Goal: Task Accomplishment & Management: Complete application form

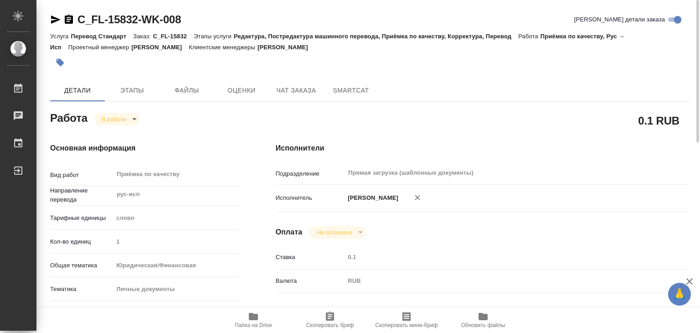
click at [66, 60] on button "button" at bounding box center [60, 62] width 20 height 20
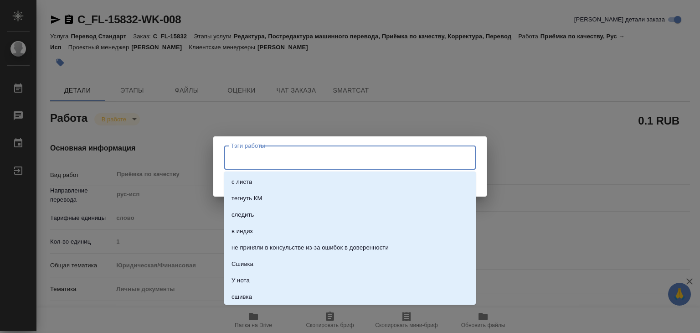
click at [285, 161] on input "Тэги работы" at bounding box center [341, 157] width 226 height 15
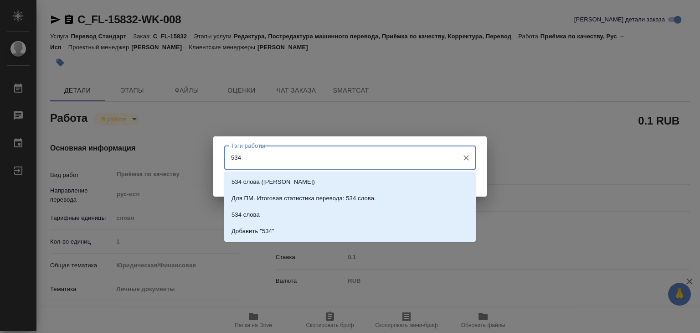
type input "534"
click at [275, 208] on li "534 слова" at bounding box center [350, 214] width 252 height 16
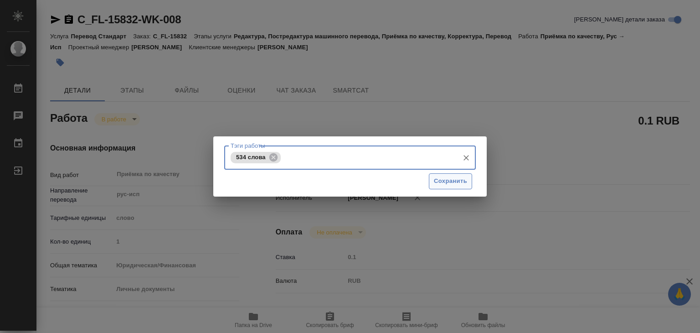
click at [451, 179] on span "Сохранить" at bounding box center [450, 181] width 33 height 10
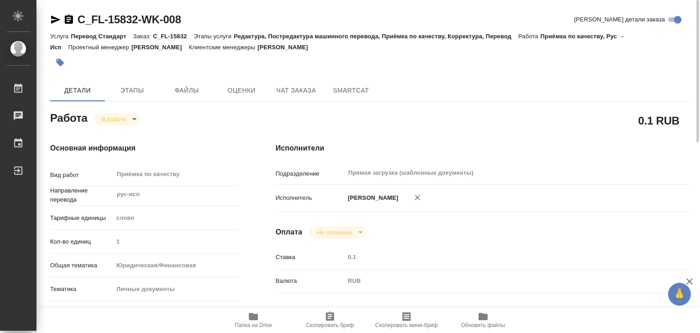
type input "inProgress"
type input "рус-исп"
type input "5a8b1489cc6b4906c91bfd90"
type input "1"
type input "yr-fn"
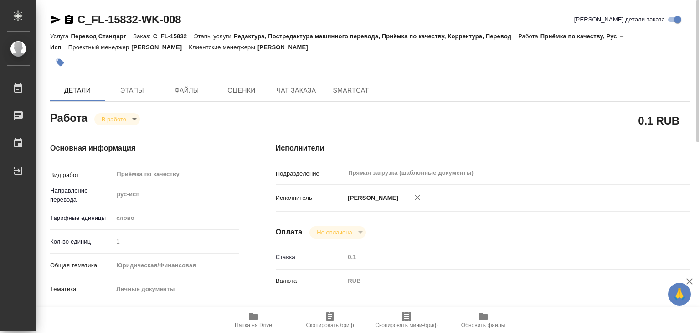
type input "5a8b8b956a9677013d343cfe"
checkbox input "true"
type input "22.08.2025 19:59"
type input "26.08.2025 16:42"
type input "[DATE] 21:00"
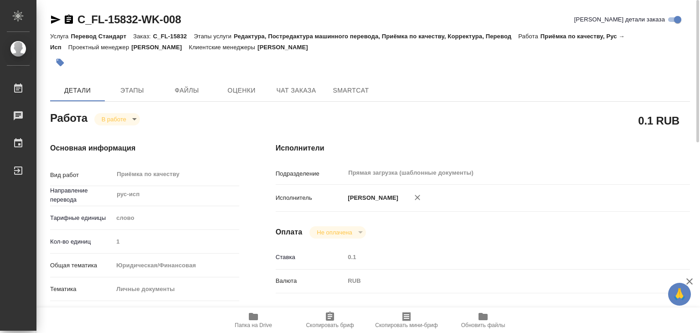
type input "[DATE] 21:00"
type input "Прямая загрузка (шаблонные документы)"
type input "notPayed"
type input "0.1"
type input "RUB"
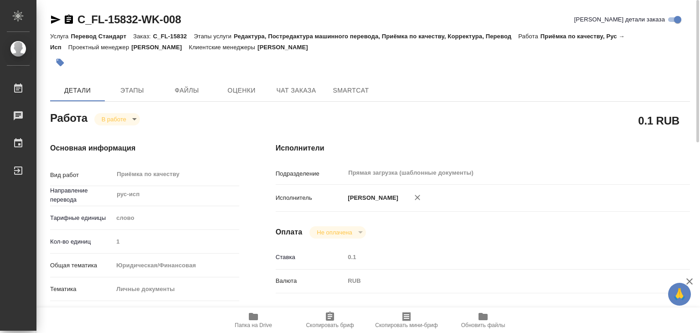
type input "[PERSON_NAME]"
type input "C_FL-15832"
type input "Перевод Стандарт"
type input "Редактура, Постредактура машинного перевода, Приёмка по качеству, Корректура, П…"
type input "[PERSON_NAME]"
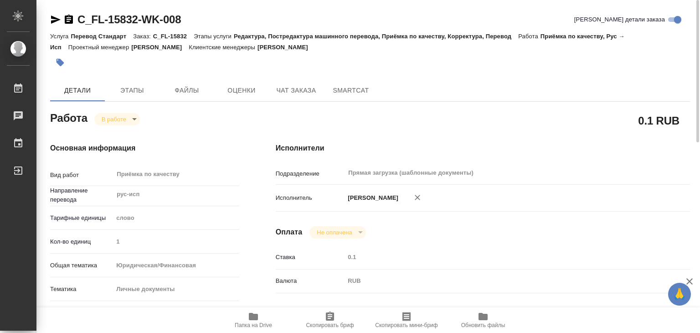
type input "/Clients/FL_C/Orders/C_FL-15832"
click at [253, 320] on icon "button" at bounding box center [253, 316] width 11 height 11
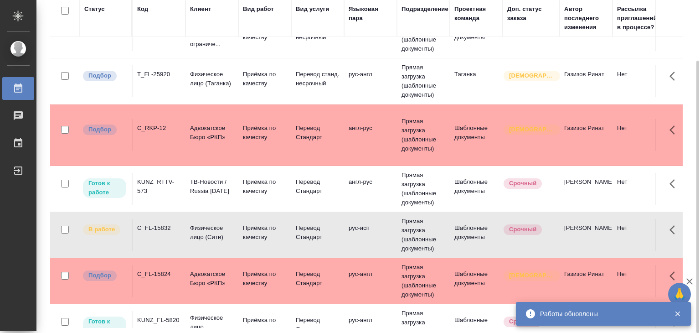
scroll to position [91, 0]
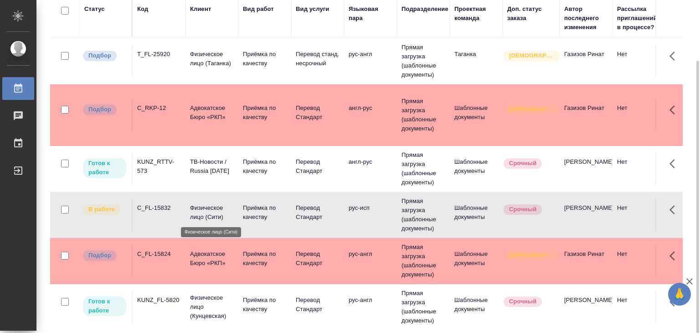
click at [232, 217] on p "Физическое лицо (Сити)" at bounding box center [212, 212] width 44 height 18
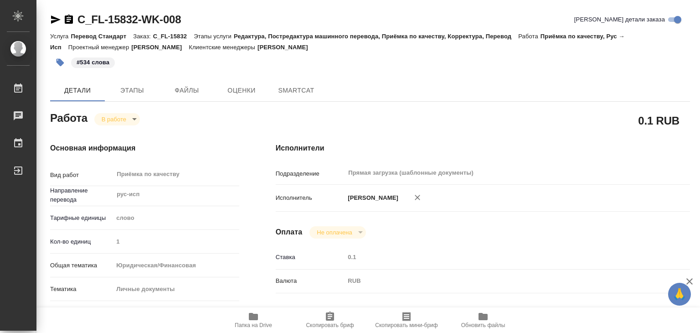
type textarea "x"
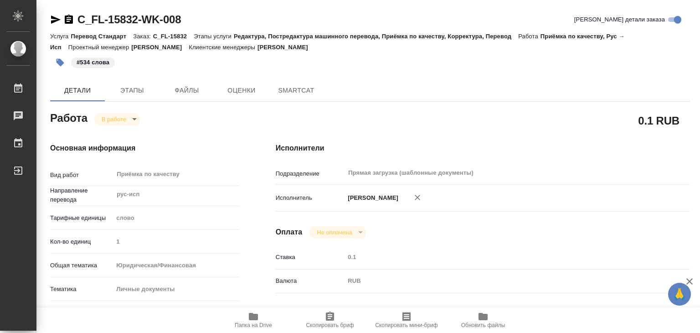
type textarea "x"
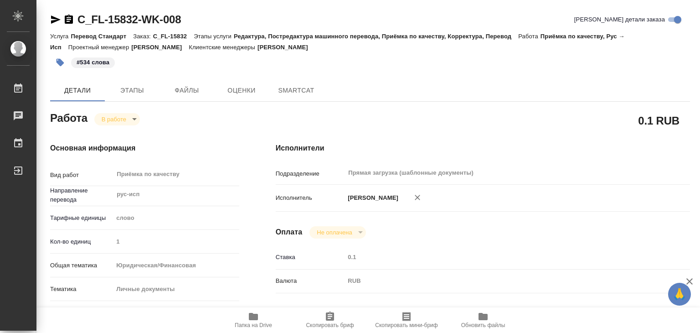
type textarea "x"
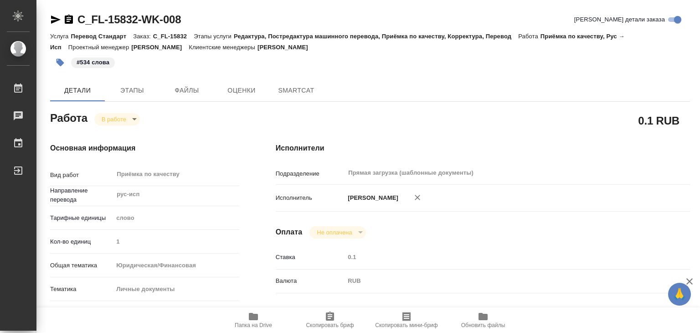
type textarea "x"
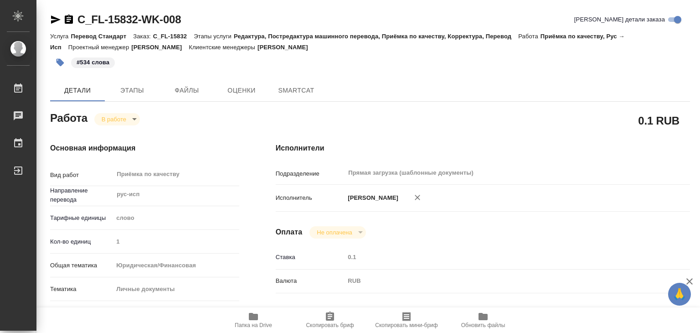
type textarea "x"
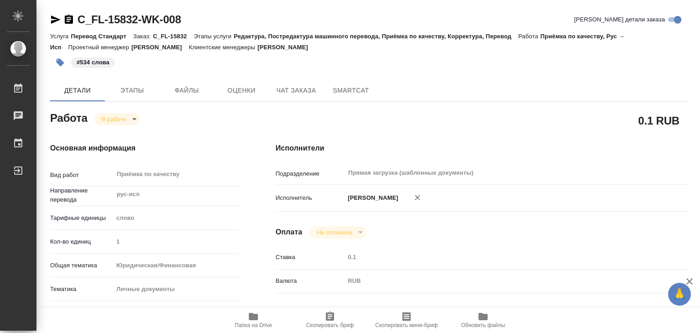
type textarea "x"
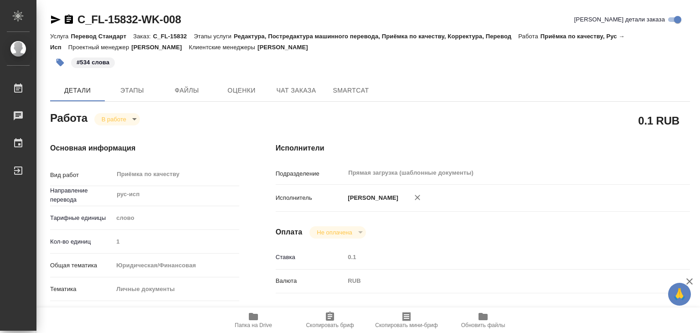
drag, startPoint x: 362, startPoint y: 46, endPoint x: 298, endPoint y: 51, distance: 64.4
click at [298, 51] on div "Услуга Перевод Стандарт Заказ: C_FL-15832 Этапы услуги Редактура, Постредактура…" at bounding box center [370, 42] width 640 height 22
type textarea "x"
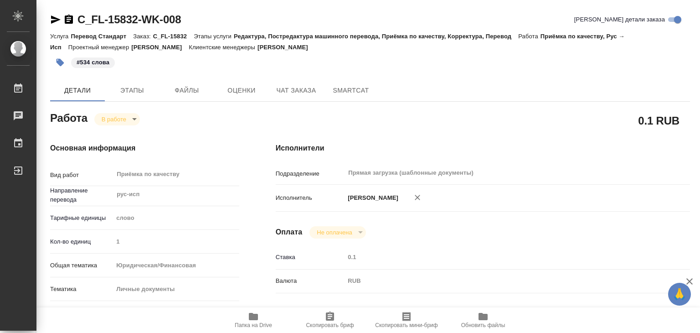
type textarea "x"
copy p "[PERSON_NAME]"
click at [392, 48] on div "Услуга Перевод Стандарт Заказ: C_FL-15832 Этапы услуги Редактура, Постредактура…" at bounding box center [370, 42] width 640 height 22
drag, startPoint x: 78, startPoint y: 5, endPoint x: 136, endPoint y: 22, distance: 60.3
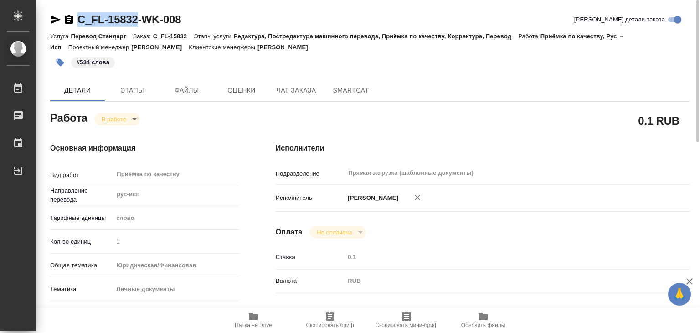
copy link "C_FL-15832"
click at [129, 114] on body "🙏 .cls-1 fill:#fff; AWATERA Alilekova Valeriya Работы 0 Чаты График Выйти C_FL-…" at bounding box center [350, 166] width 700 height 333
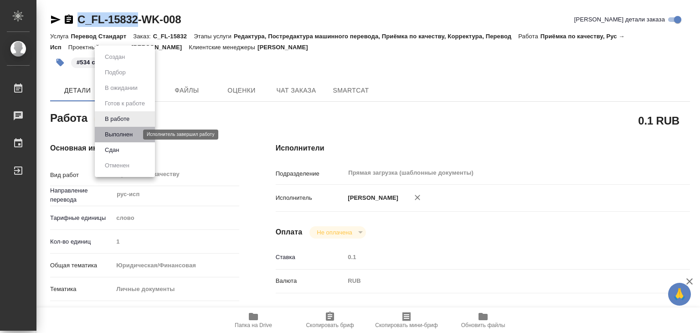
click at [135, 133] on button "Выполнен" at bounding box center [118, 134] width 33 height 10
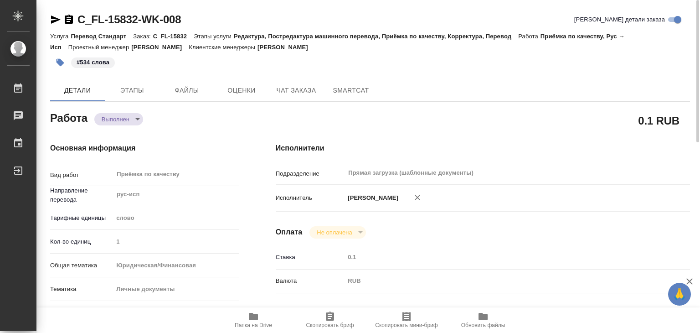
type textarea "x"
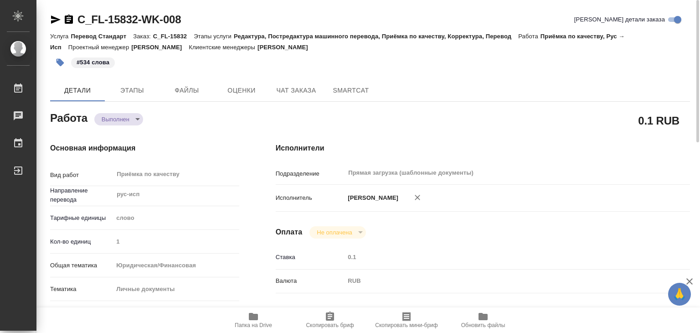
type textarea "x"
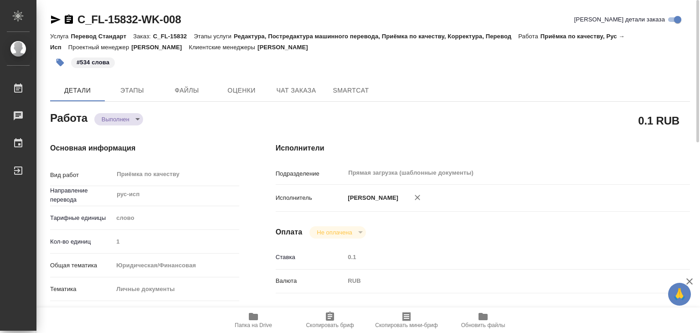
type textarea "x"
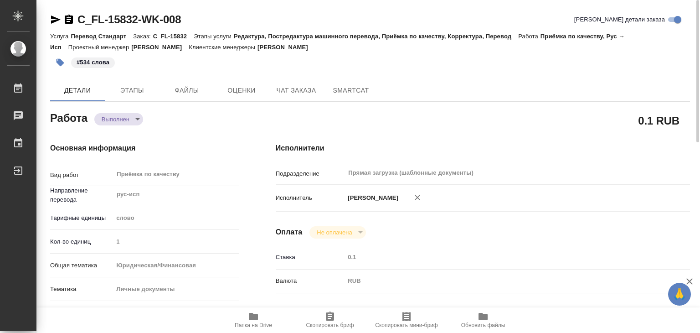
type textarea "x"
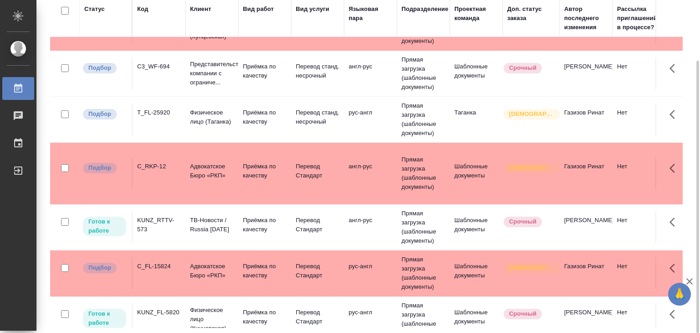
scroll to position [91, 0]
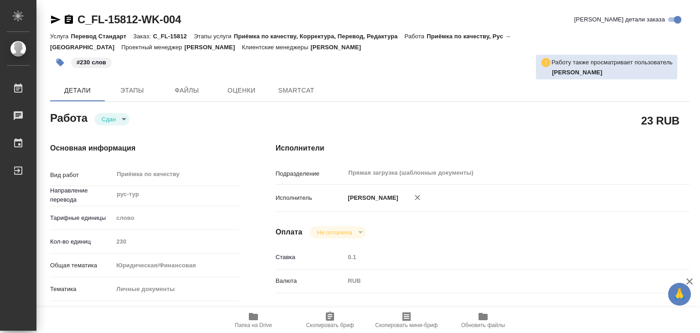
type textarea "x"
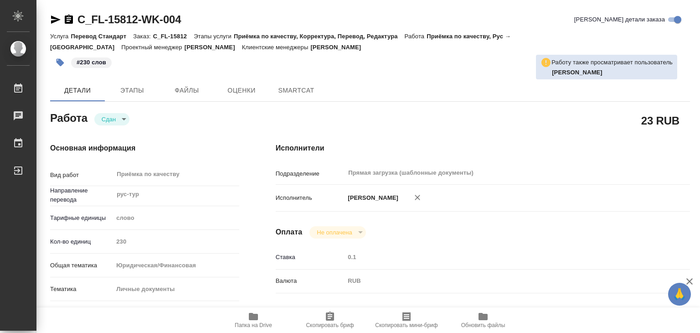
type textarea "x"
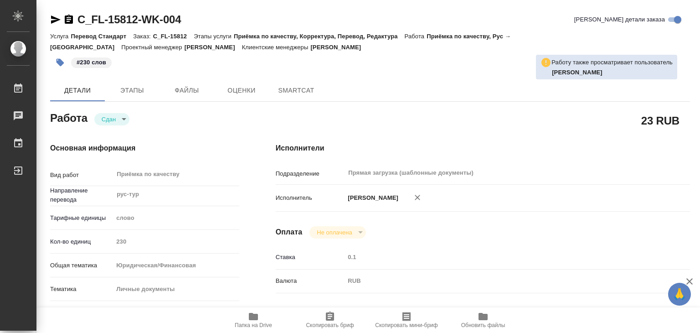
type textarea "x"
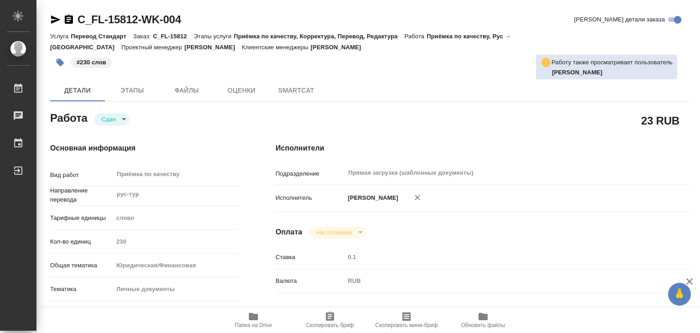
type textarea "x"
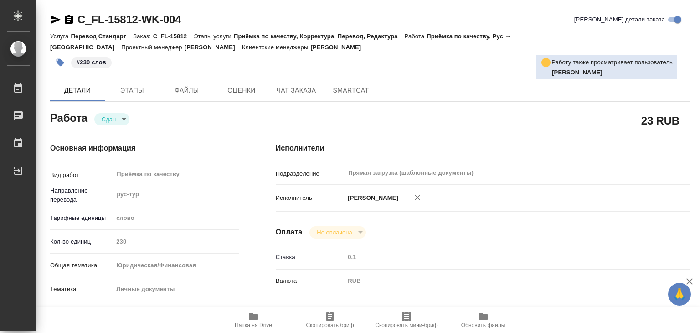
type textarea "x"
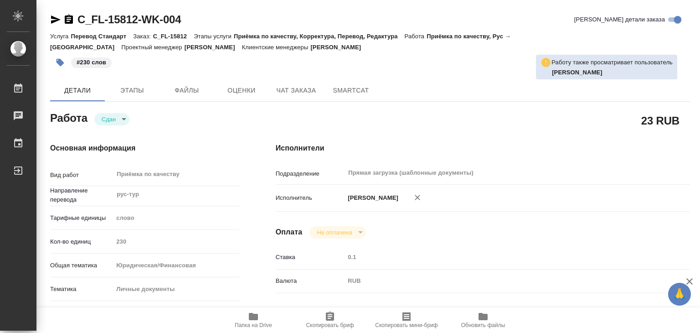
type textarea "x"
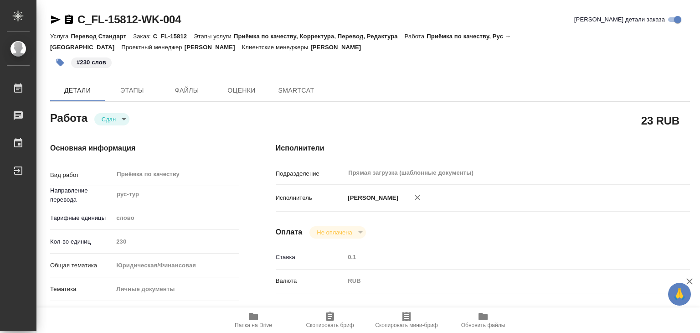
type textarea "x"
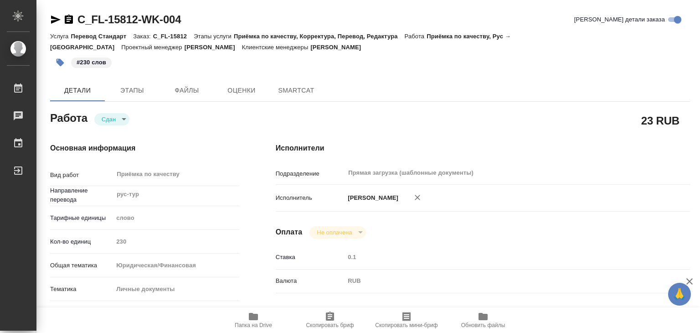
type textarea "x"
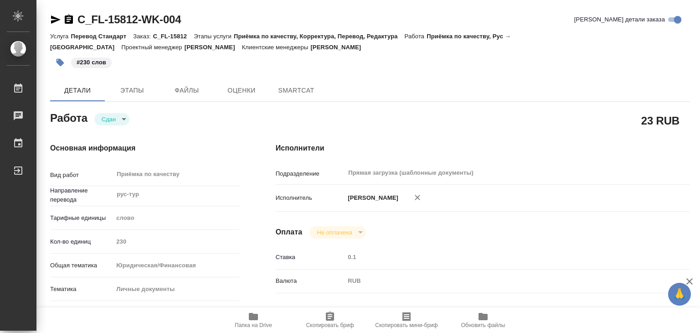
type textarea "x"
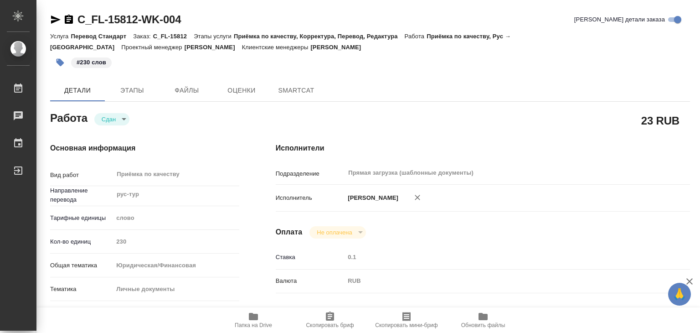
type textarea "x"
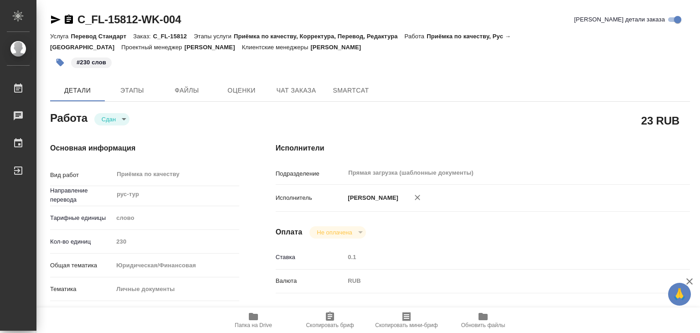
type textarea "x"
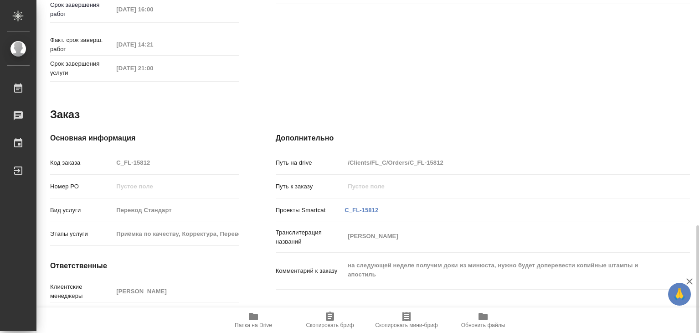
type textarea "x"
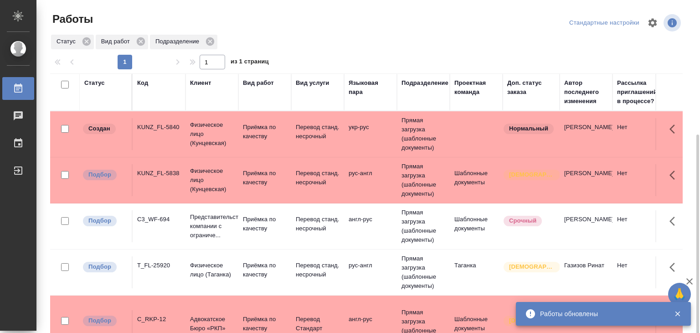
scroll to position [91, 0]
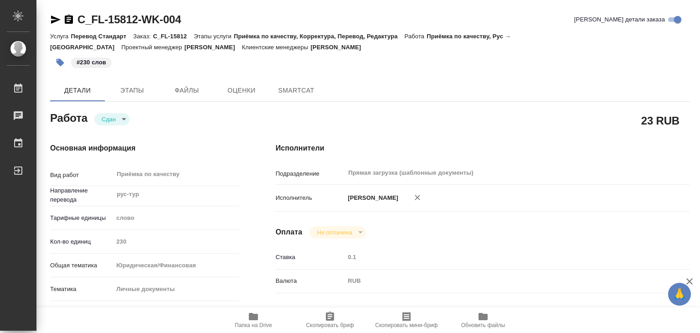
type textarea "x"
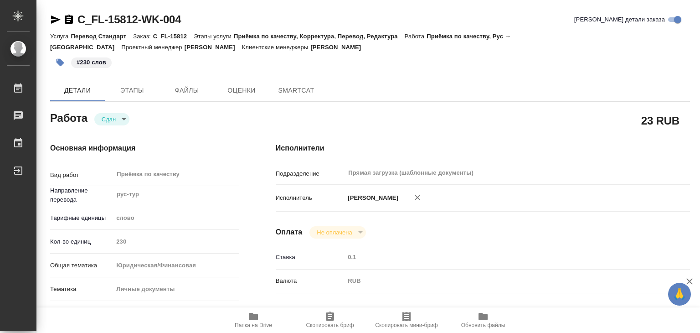
type textarea "x"
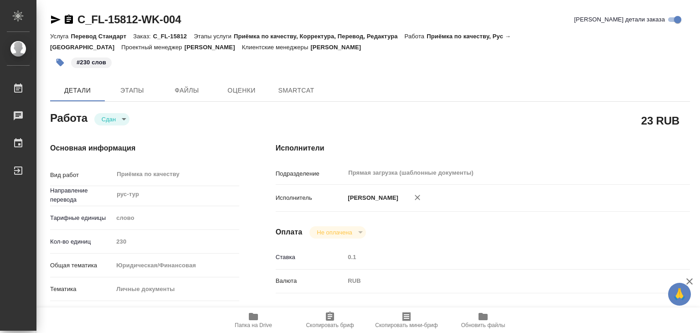
type textarea "x"
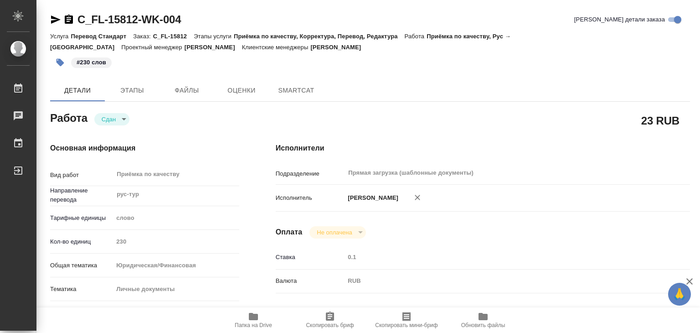
type textarea "x"
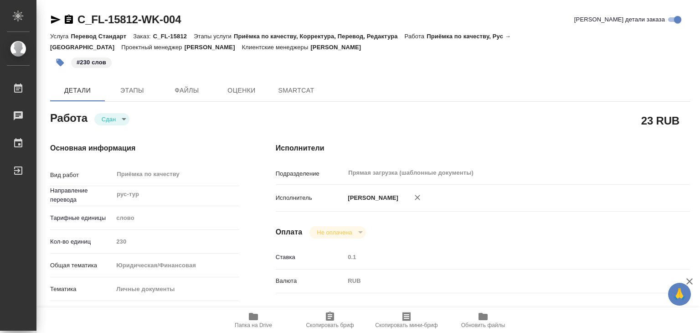
type textarea "x"
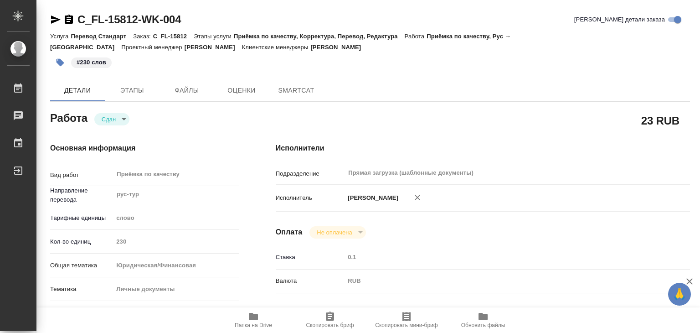
type textarea "x"
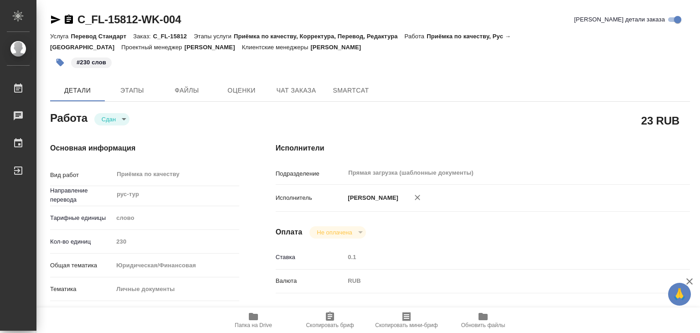
type textarea "x"
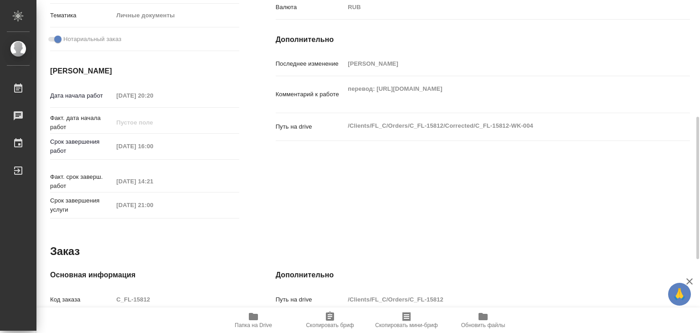
scroll to position [445, 0]
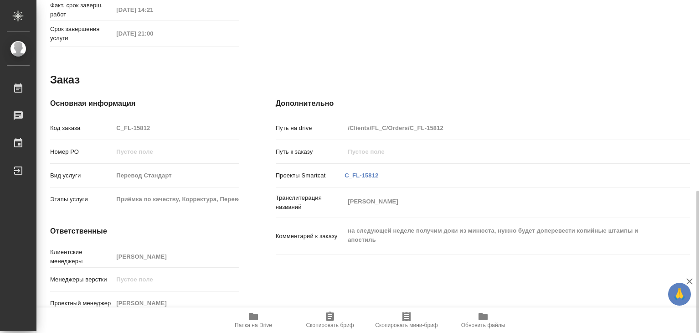
type textarea "x"
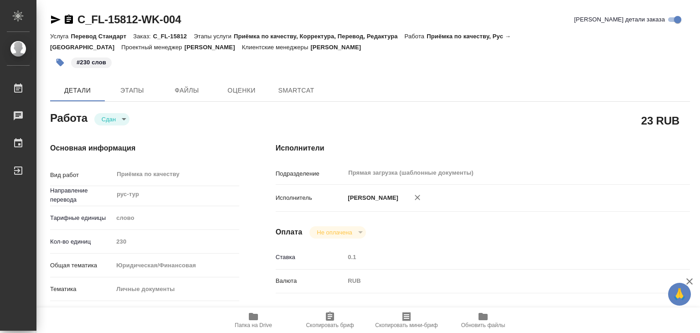
type textarea "x"
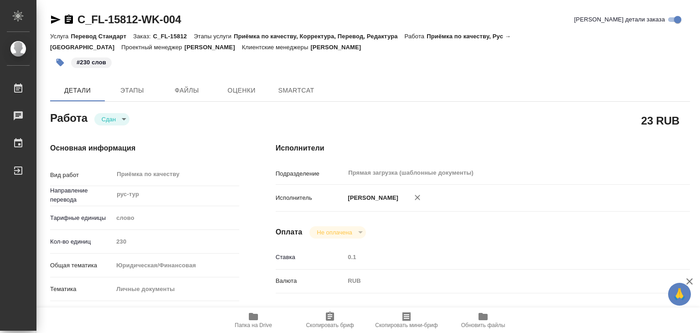
type textarea "x"
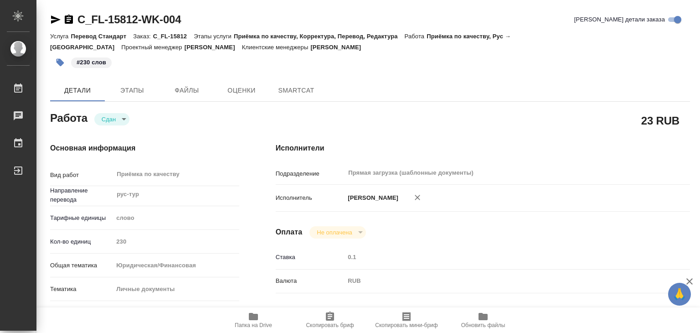
type textarea "x"
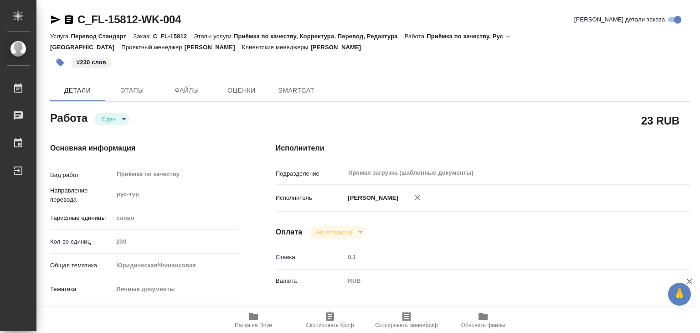
type textarea "x"
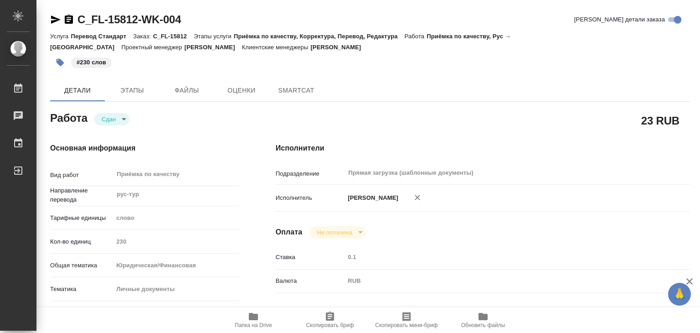
type textarea "x"
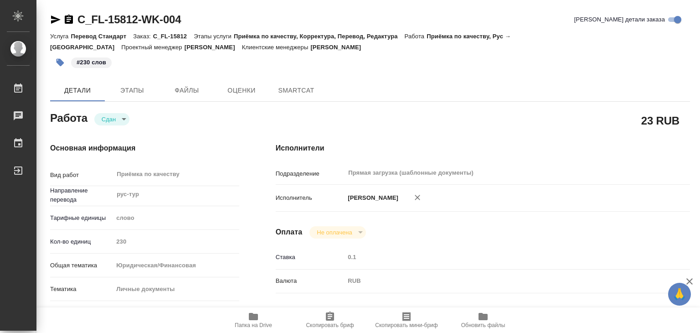
type textarea "x"
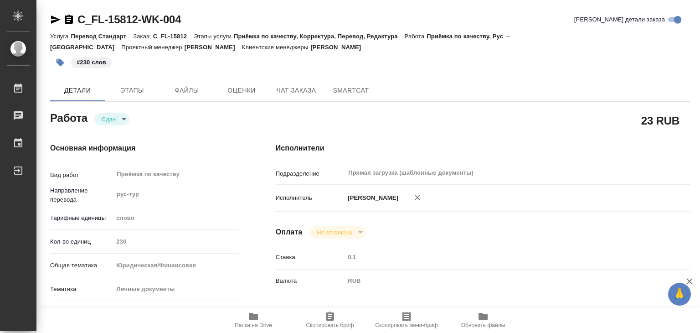
type textarea "x"
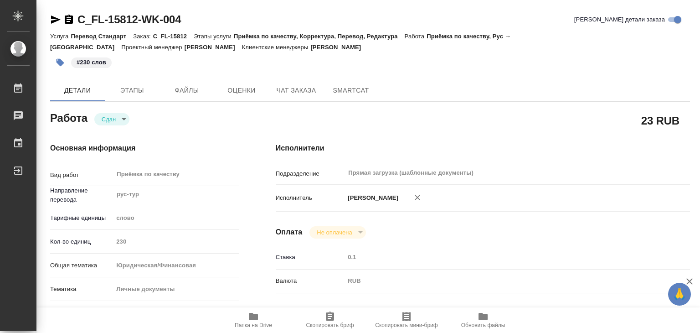
type textarea "x"
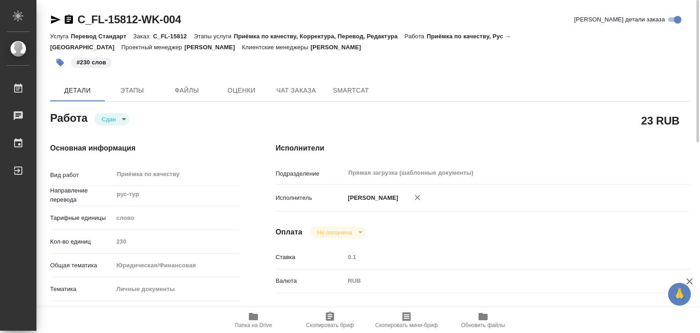
click at [64, 58] on icon "button" at bounding box center [60, 62] width 9 height 9
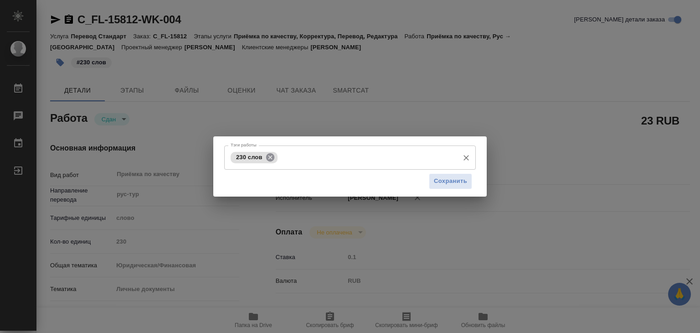
click at [273, 157] on icon at bounding box center [270, 157] width 8 height 8
click at [291, 158] on input "Тэги работы" at bounding box center [341, 157] width 226 height 15
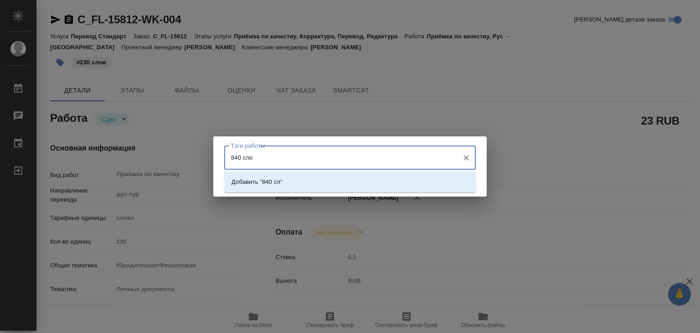
type input "840 слов"
click at [312, 186] on li "Добавить "840 слов"" at bounding box center [350, 182] width 252 height 16
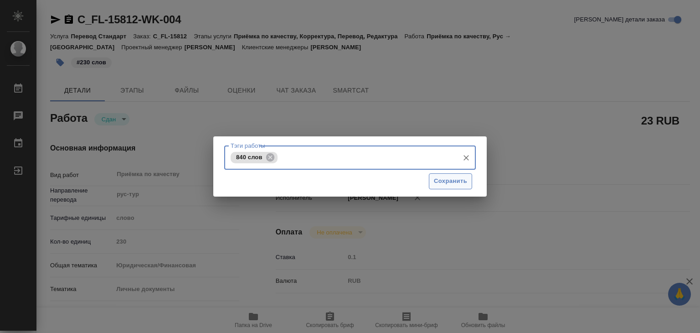
click at [469, 184] on button "Сохранить" at bounding box center [450, 181] width 43 height 16
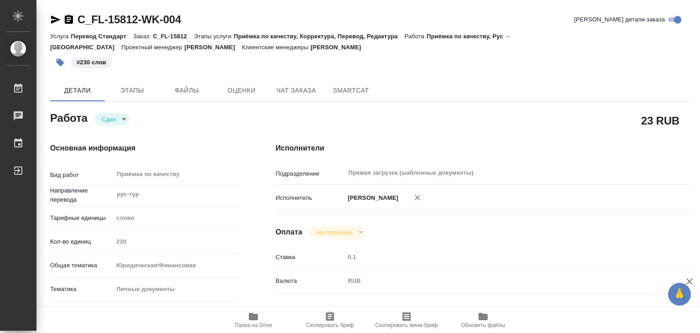
type input "closed"
type textarea "Приёмка по качеству"
type textarea "x"
type input "рус-тур"
type input "5a8b1489cc6b4906c91bfd90"
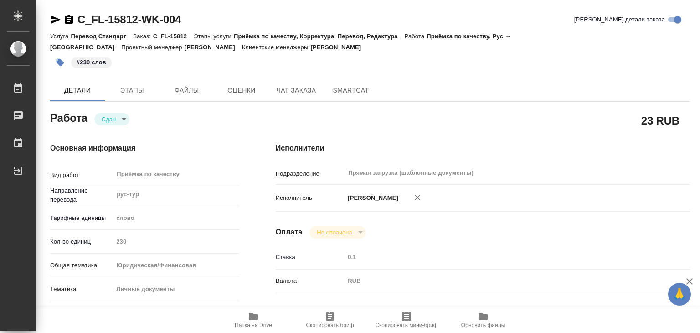
type input "230"
type input "yr-fn"
type input "5a8b8b956a9677013d343cfe"
checkbox input "true"
type input "[DATE] 20:20"
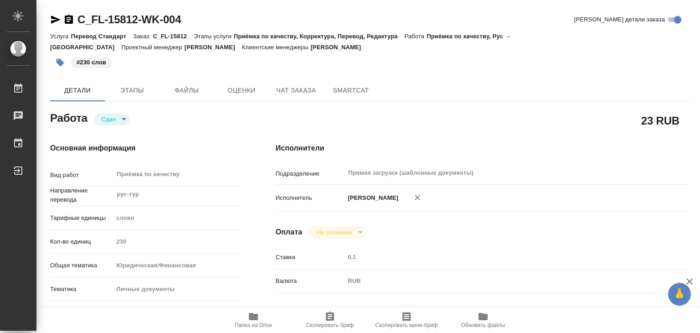
type input "[DATE] 16:00"
type input "[DATE] 14:21"
type input "[DATE] 21:00"
type input "Прямая загрузка (шаблонные документы)"
type input "notPayed"
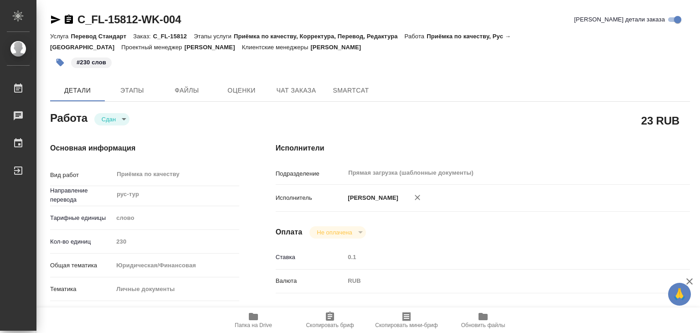
type input "0.1"
type input "RUB"
type input "[PERSON_NAME]"
type textarea "перевод: [URL][DOMAIN_NAME]"
type textarea "x"
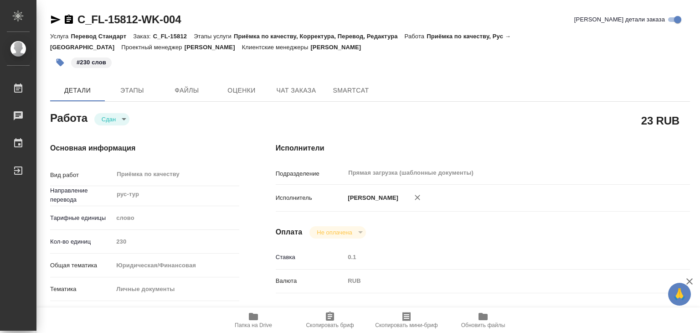
type textarea "/Clients/FL_C/Orders/C_FL-15812/Corrected/C_FL-15812-WK-004"
type textarea "x"
type input "C_FL-15812"
type input "Перевод Стандарт"
type input "Приёмка по качеству, Корректура, Перевод, Редактура"
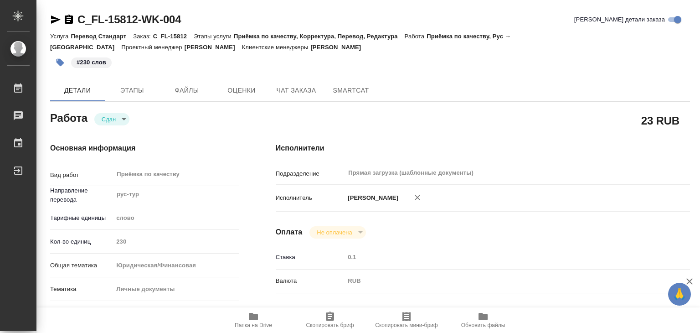
type input "[PERSON_NAME]"
type input "/Clients/FL_C/Orders/C_FL-15812"
type textarea "[PERSON_NAME]"
type textarea "x"
type textarea "на следующей неделе получим доки из минюста, нужно будет доперевести копийные ш…"
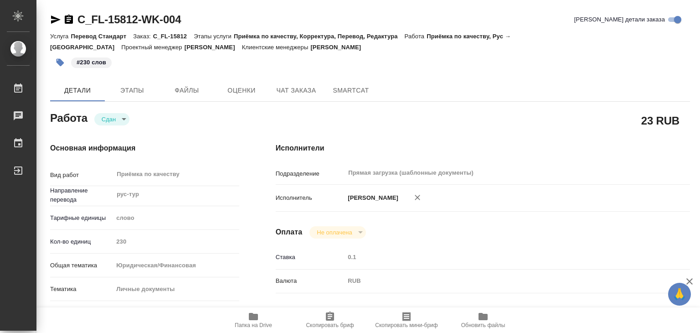
type textarea "x"
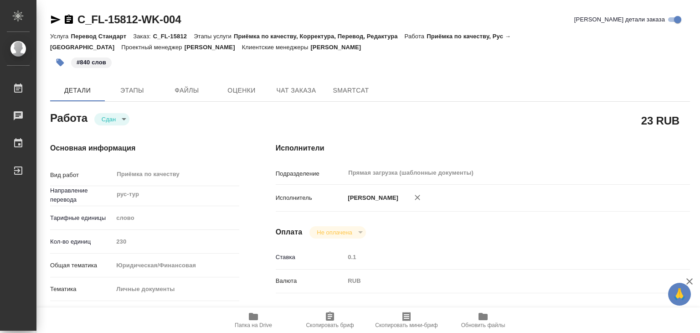
type textarea "x"
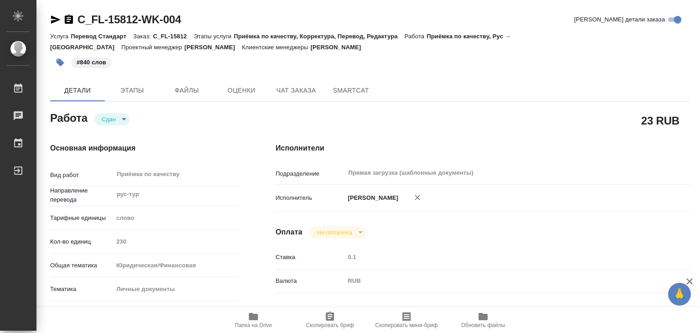
type textarea "x"
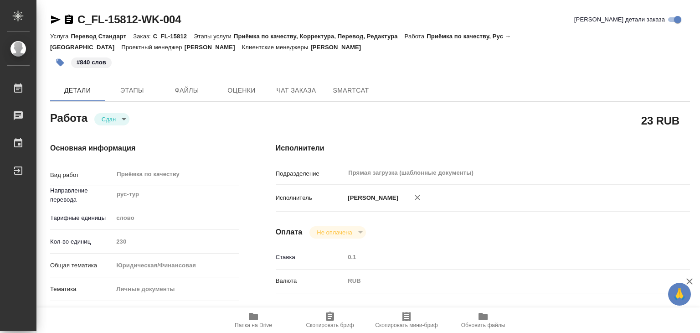
type textarea "x"
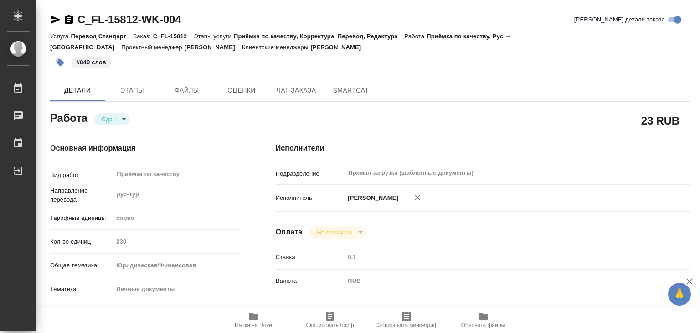
type textarea "x"
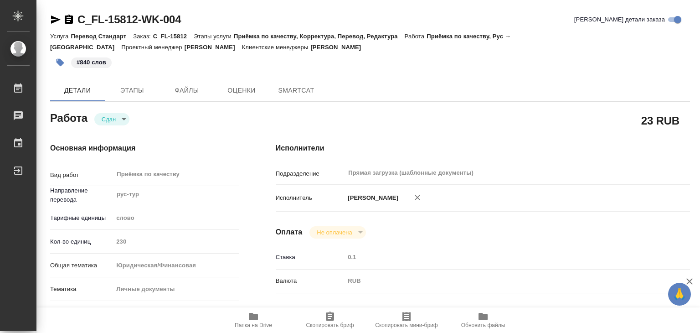
type textarea "x"
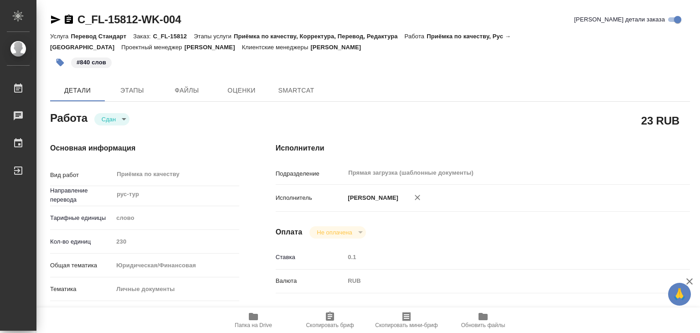
type textarea "x"
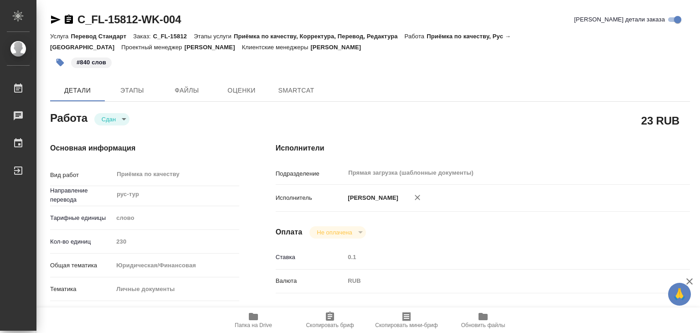
type textarea "x"
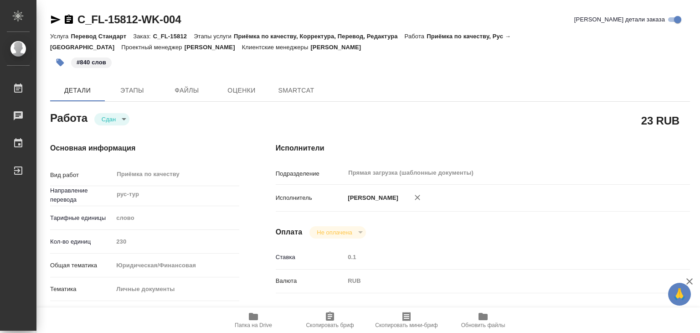
type textarea "x"
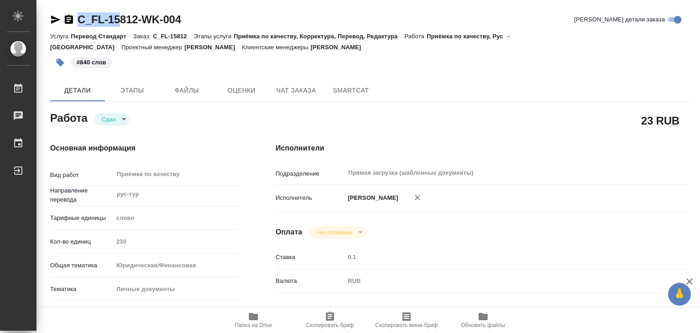
type textarea "x"
drag, startPoint x: 77, startPoint y: 11, endPoint x: 138, endPoint y: 25, distance: 62.6
copy link "C_FL-15812"
type textarea "x"
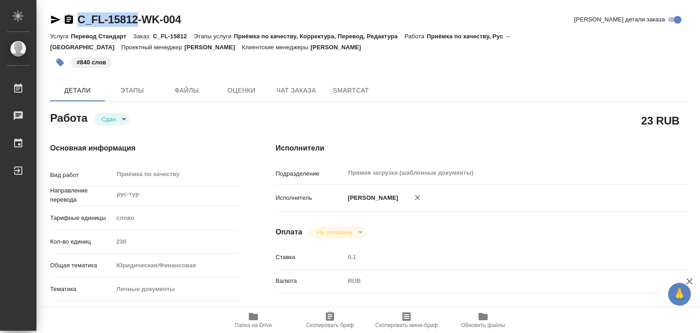
type textarea "x"
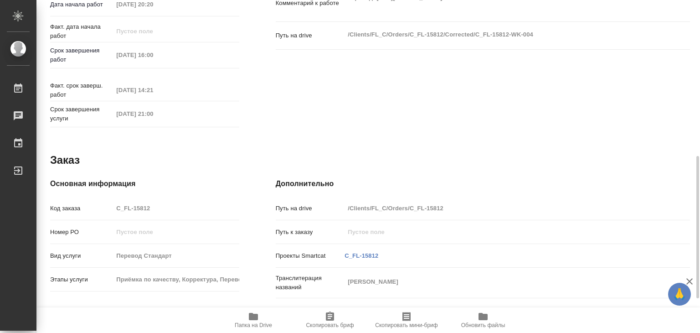
scroll to position [445, 0]
